Goal: Find specific page/section: Find specific page/section

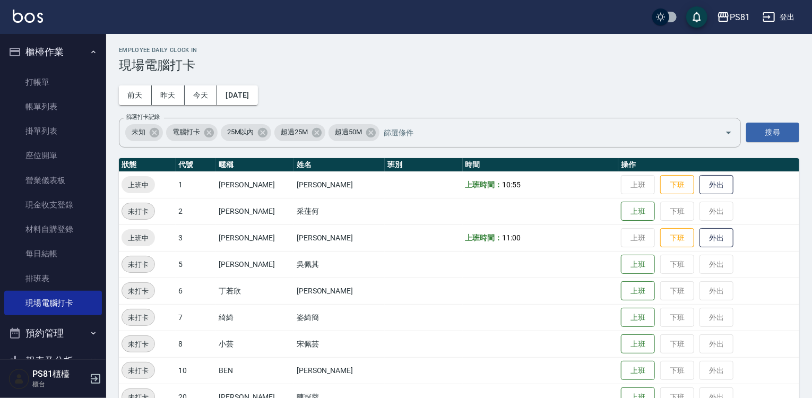
click at [507, 169] on th "時間" at bounding box center [541, 165] width 156 height 14
drag, startPoint x: 743, startPoint y: 362, endPoint x: 728, endPoint y: 355, distance: 16.6
click at [737, 359] on td "上班 下班 外出" at bounding box center [708, 370] width 181 height 27
drag, startPoint x: 728, startPoint y: 355, endPoint x: 311, endPoint y: 255, distance: 428.8
click at [718, 352] on td "上班 下班 外出" at bounding box center [708, 343] width 181 height 27
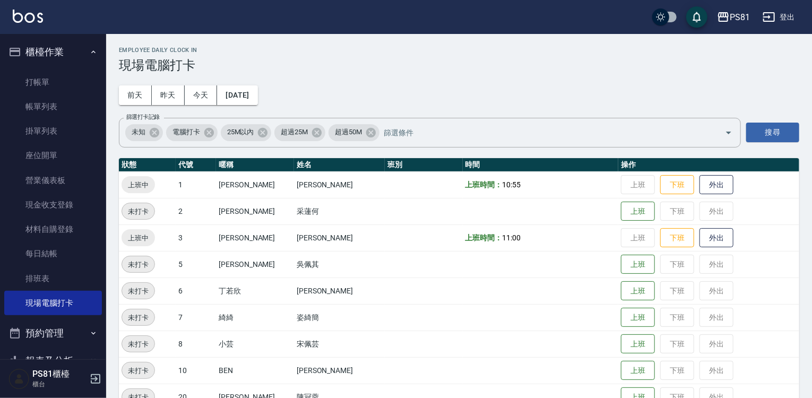
drag, startPoint x: 334, startPoint y: 236, endPoint x: 337, endPoint y: 240, distance: 5.6
click at [336, 240] on td "[PERSON_NAME]" at bounding box center [339, 237] width 91 height 27
click at [338, 241] on td "[PERSON_NAME]" at bounding box center [339, 237] width 91 height 27
drag, startPoint x: 354, startPoint y: 245, endPoint x: 326, endPoint y: 333, distance: 92.8
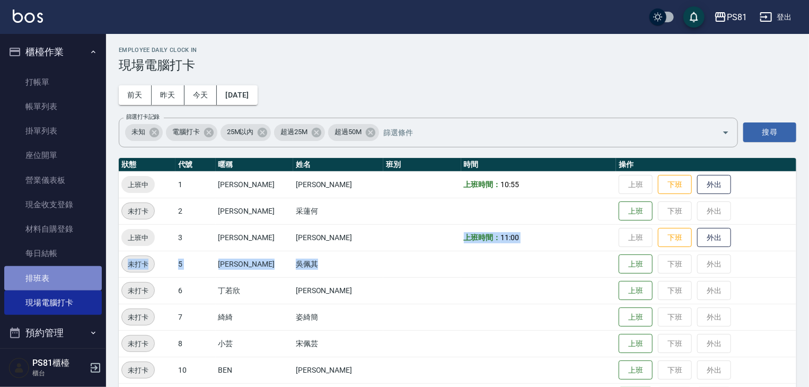
click at [63, 276] on link "排班表" at bounding box center [53, 278] width 98 height 24
